Goal: Information Seeking & Learning: Learn about a topic

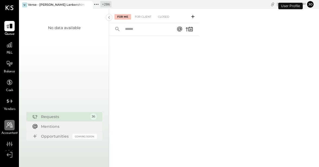
click at [9, 129] on div at bounding box center [9, 125] width 10 height 10
select select "**"
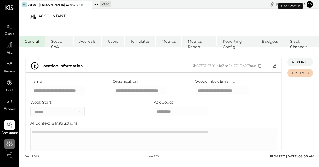
click at [10, 142] on icon at bounding box center [10, 143] width 2 height 5
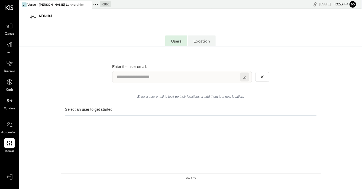
click at [167, 78] on input "Lookup user by email" at bounding box center [182, 77] width 140 height 12
type input "*****"
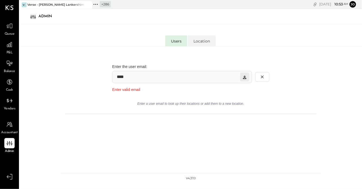
type input "*****"
click at [200, 40] on li "Location" at bounding box center [202, 41] width 28 height 11
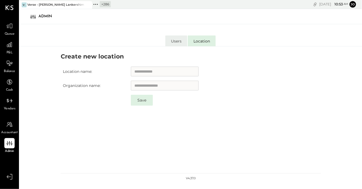
click at [174, 43] on li "Users" at bounding box center [176, 41] width 22 height 11
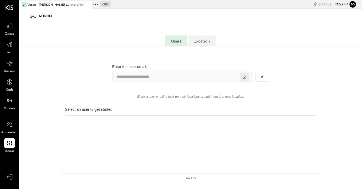
click at [247, 78] on icon at bounding box center [244, 77] width 5 height 5
click at [243, 78] on icon at bounding box center [244, 77] width 5 height 5
click at [204, 79] on input "Lookup user by email" at bounding box center [182, 77] width 140 height 12
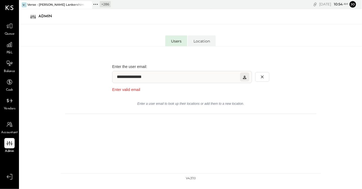
type input "**********"
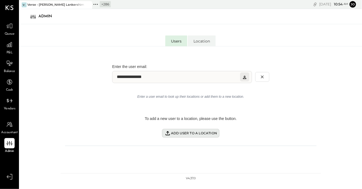
click at [205, 130] on div "Add user to a location" at bounding box center [191, 133] width 53 height 7
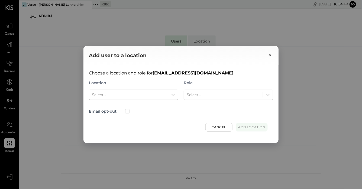
click at [157, 95] on div at bounding box center [129, 95] width 74 height 7
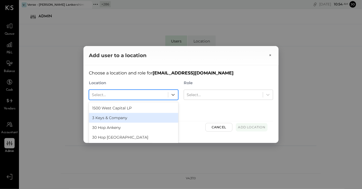
click at [161, 115] on div "3 Keys & Company" at bounding box center [134, 118] width 90 height 10
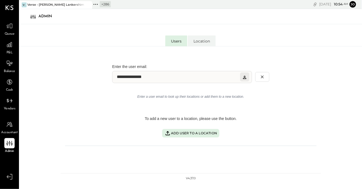
click at [9, 142] on icon at bounding box center [9, 143] width 7 height 7
click at [182, 43] on li "Users" at bounding box center [176, 41] width 22 height 11
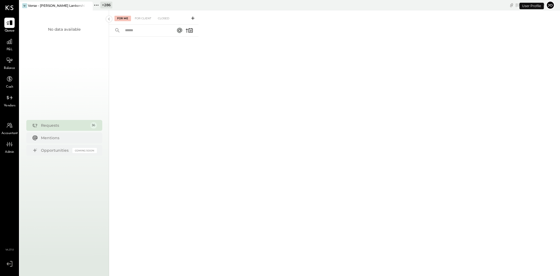
click at [98, 7] on icon at bounding box center [96, 5] width 7 height 7
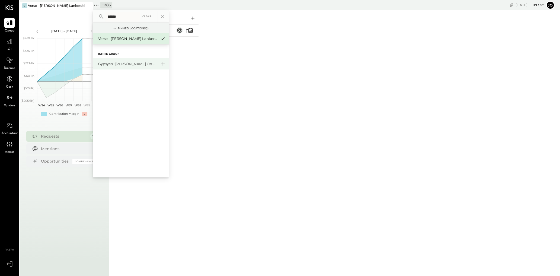
type input "******"
click at [122, 64] on div "Gypsys's : [PERSON_NAME] on the levee" at bounding box center [127, 63] width 59 height 5
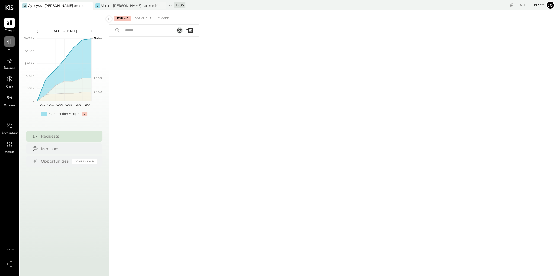
click at [8, 41] on icon at bounding box center [9, 41] width 5 height 5
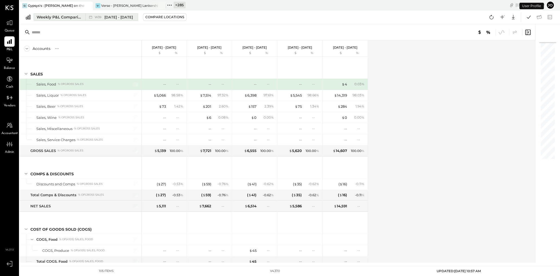
click at [103, 18] on div "W39 Sep 22 - 28, 2025" at bounding box center [114, 17] width 38 height 5
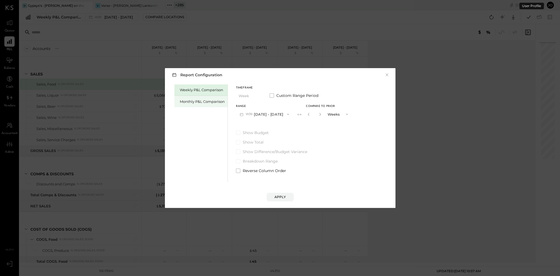
click at [208, 98] on div "Monthly P&L Comparison" at bounding box center [200, 101] width 53 height 11
click at [261, 108] on div "Range M09 Sep 1 - 30, 2025" at bounding box center [264, 112] width 57 height 14
click at [263, 112] on button "M09 Sep 1 - 30, 2025" at bounding box center [264, 114] width 57 height 10
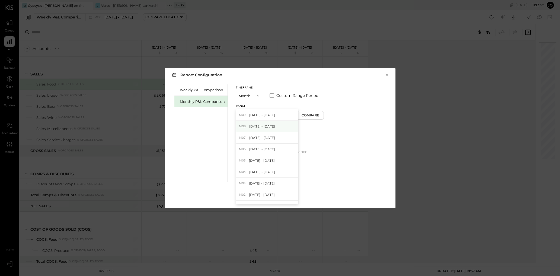
click at [273, 126] on div "M08 Aug 1 - 31, 2025" at bounding box center [267, 126] width 62 height 11
click at [303, 117] on button "Compare" at bounding box center [310, 115] width 27 height 9
click at [318, 117] on button "button" at bounding box center [320, 114] width 4 height 6
type input "*"
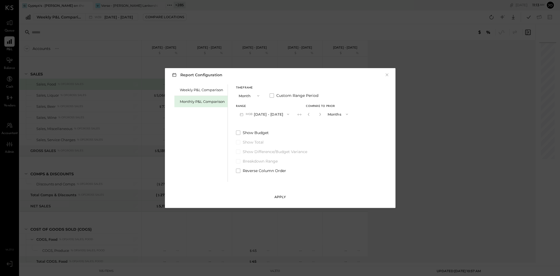
click at [284, 200] on button "Apply" at bounding box center [280, 197] width 27 height 9
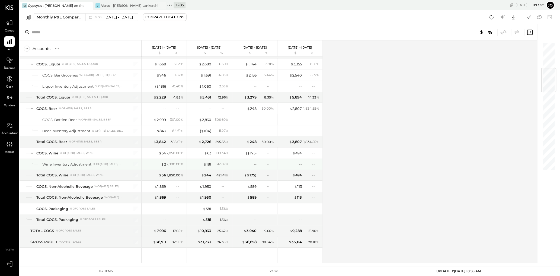
scroll to position [219, 0]
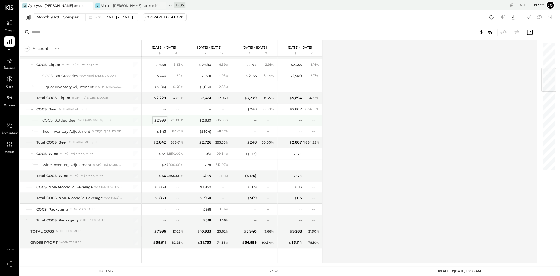
click at [161, 120] on div "$ 2,999" at bounding box center [160, 120] width 12 height 5
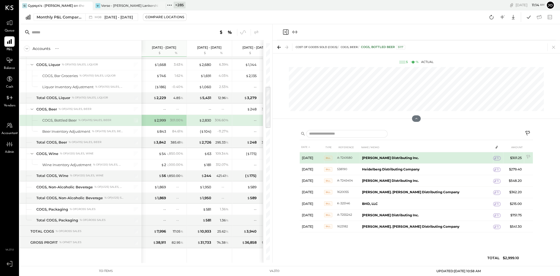
click at [497, 159] on span "1" at bounding box center [497, 158] width 1 height 4
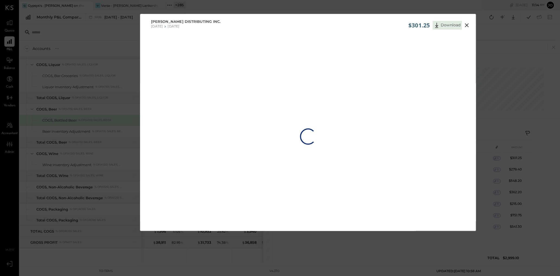
click at [424, 40] on div "Loading…" at bounding box center [307, 136] width 335 height 198
click at [468, 26] on icon at bounding box center [467, 25] width 7 height 7
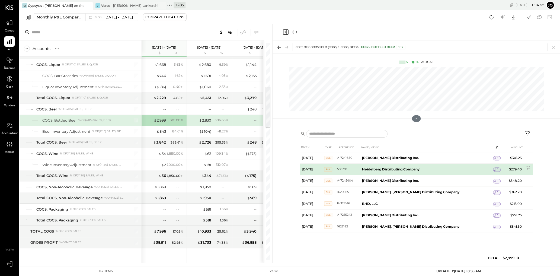
click at [495, 168] on div "1" at bounding box center [497, 169] width 8 height 4
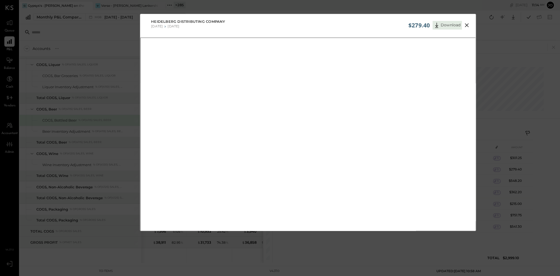
click at [469, 22] on icon at bounding box center [467, 25] width 7 height 7
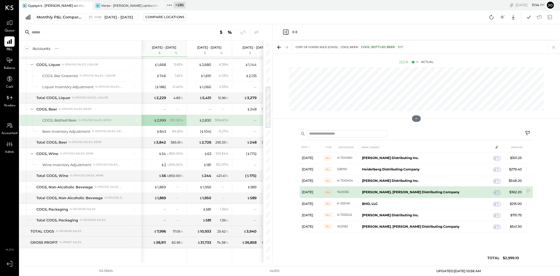
click at [497, 190] on tr "Aug 14, 25 BILL 1620055 Chas. Seligman Distributing Company 1 $362.20" at bounding box center [416, 191] width 233 height 11
click at [494, 193] on div "1" at bounding box center [497, 192] width 8 height 4
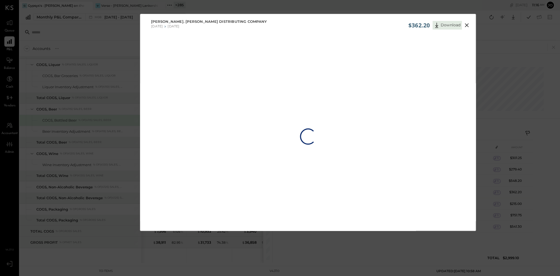
click at [465, 26] on icon at bounding box center [467, 25] width 4 height 4
